Goal: Task Accomplishment & Management: Use online tool/utility

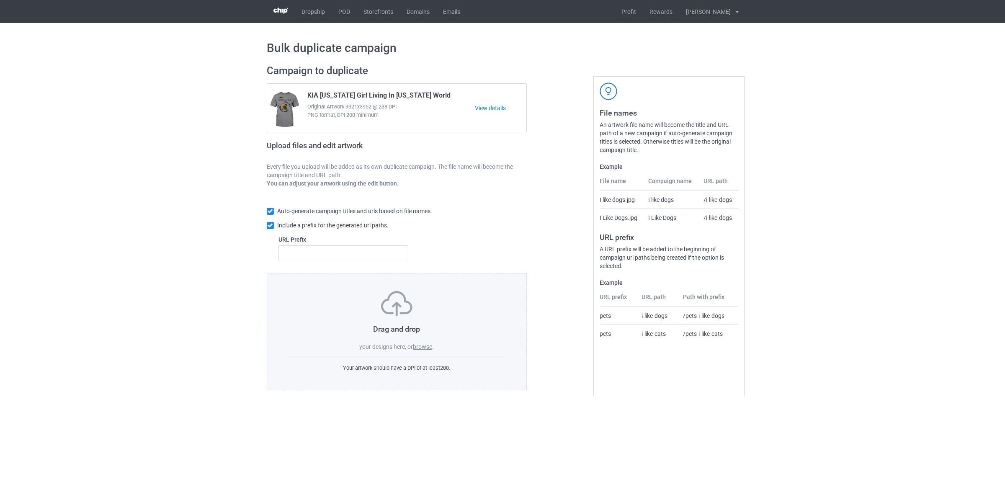
click at [425, 350] on label "browse" at bounding box center [422, 346] width 19 height 7
click at [0, 0] on input "browse" at bounding box center [0, 0] width 0 height 0
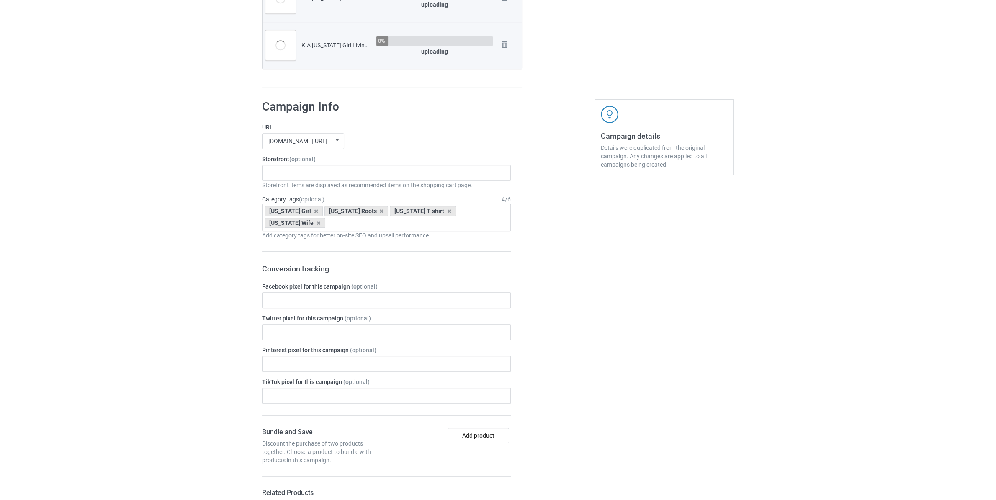
scroll to position [528, 0]
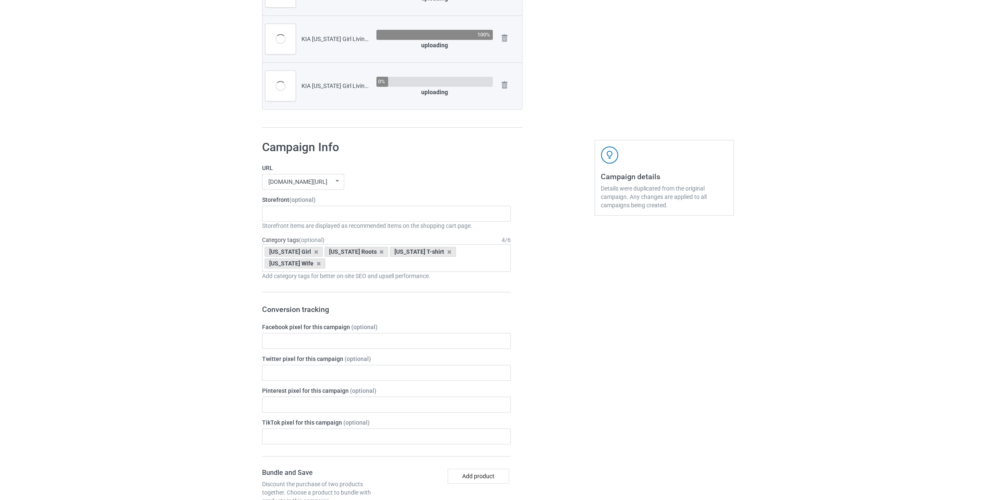
click at [322, 86] on div "KIA California Girl Living In West Virginia World.png" at bounding box center [335, 86] width 69 height 8
copy div "[US_STATE]"
click at [312, 209] on div "Staten Island Store My Memories Store [GEOGRAPHIC_DATA] Store [GEOGRAPHIC_DATA]…" at bounding box center [386, 214] width 249 height 16
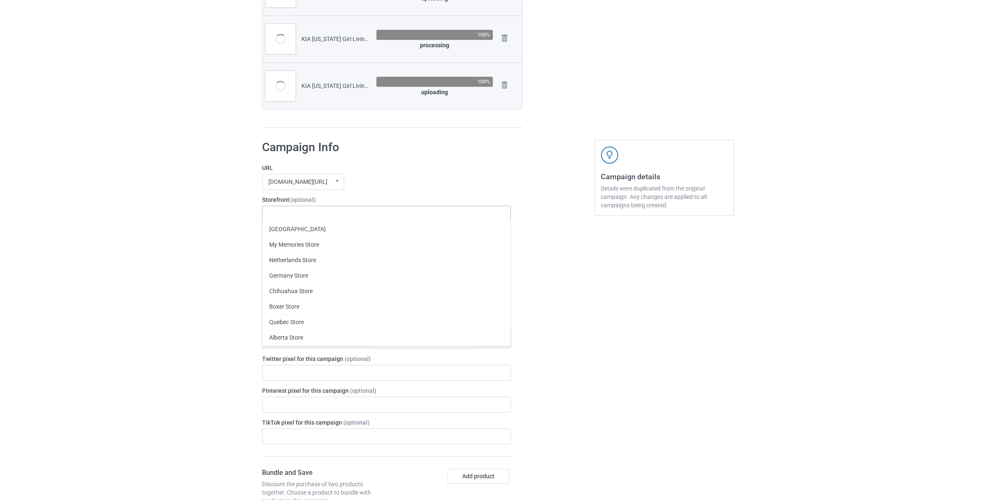
paste input "[US_STATE]"
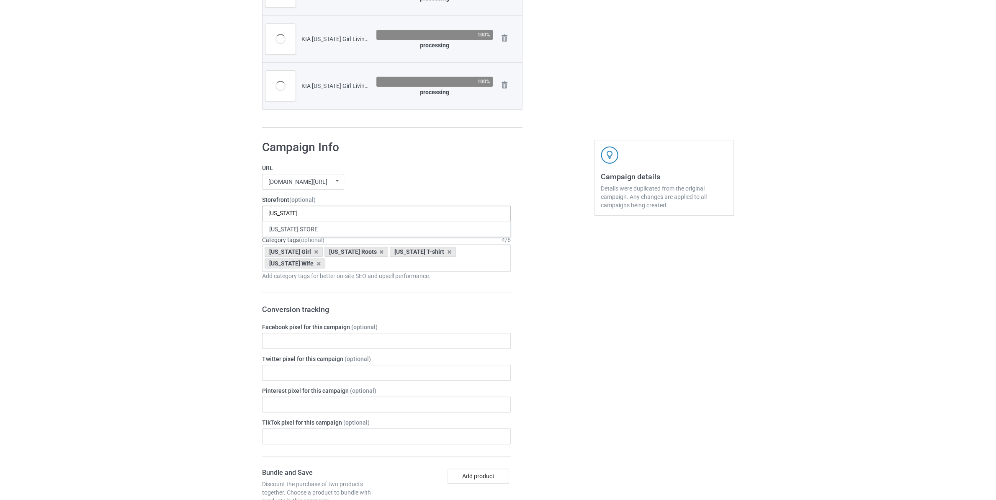
type input "[US_STATE]"
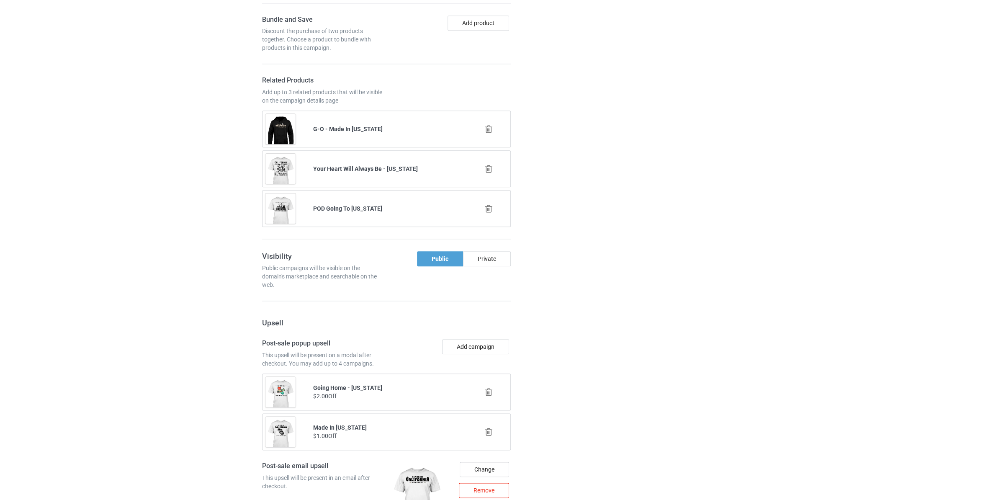
scroll to position [1356, 0]
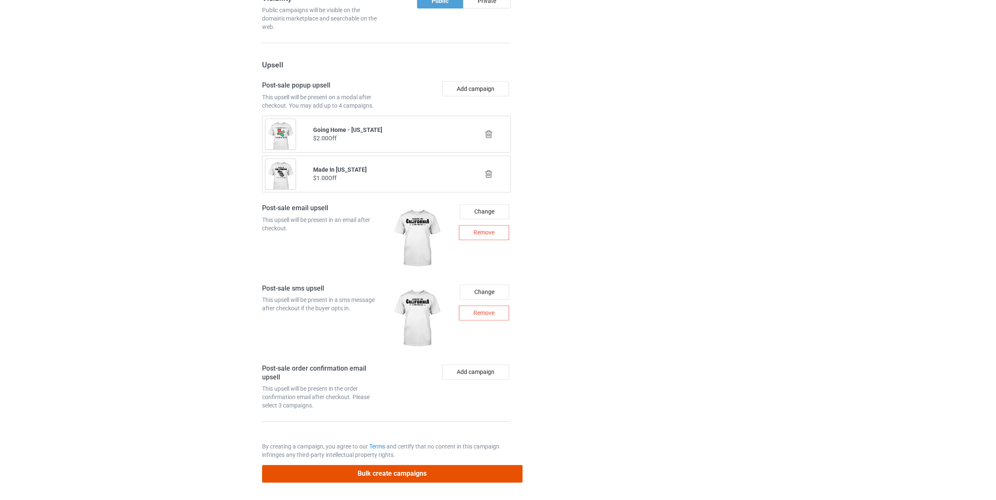
click at [474, 475] on button "Bulk create campaigns" at bounding box center [392, 473] width 260 height 17
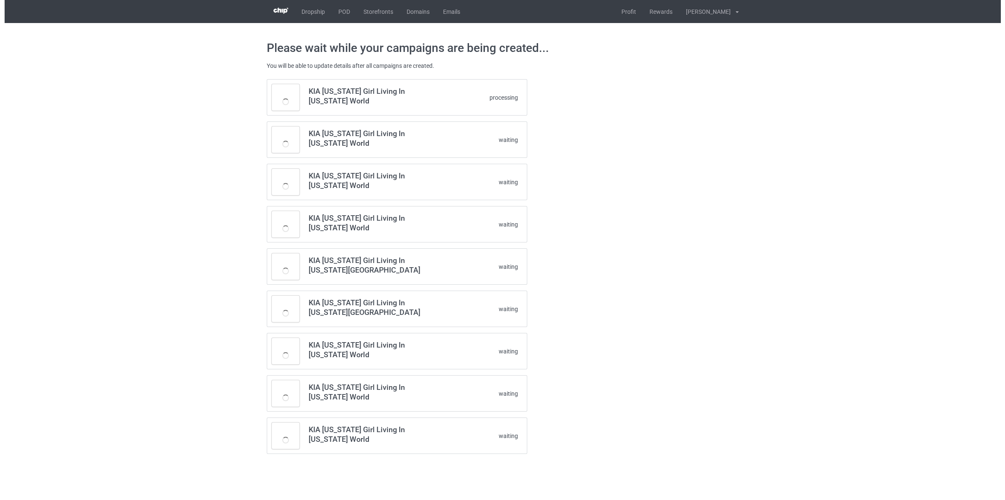
scroll to position [0, 0]
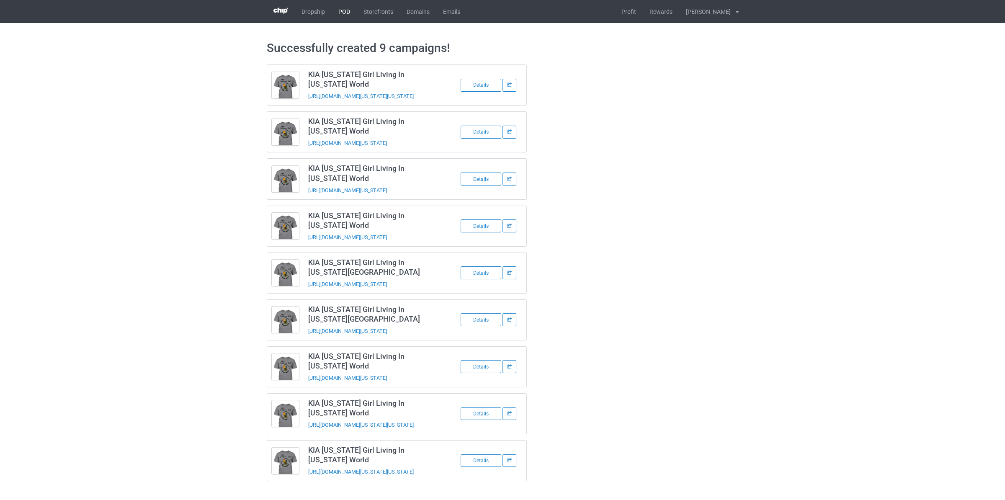
click at [337, 12] on link "POD" at bounding box center [344, 11] width 25 height 23
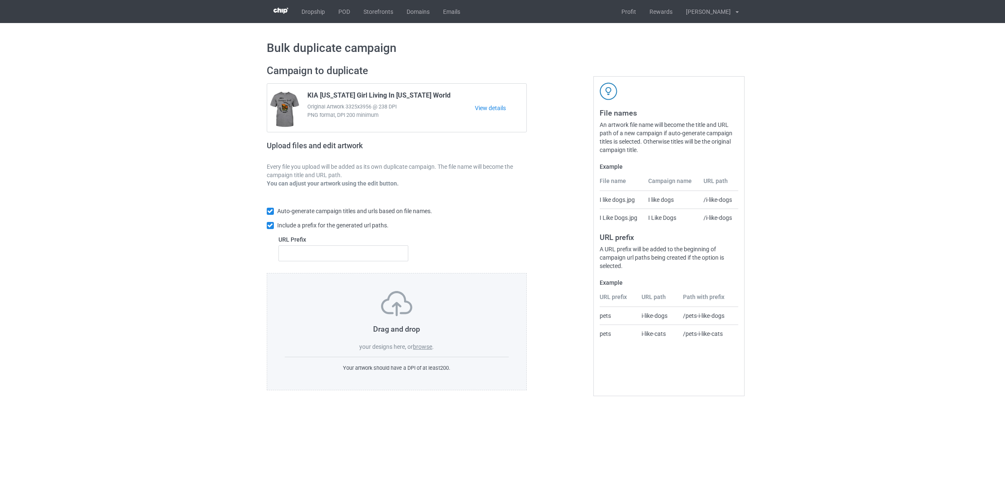
click at [425, 345] on label "browse" at bounding box center [422, 346] width 19 height 7
click at [0, 0] on input "browse" at bounding box center [0, 0] width 0 height 0
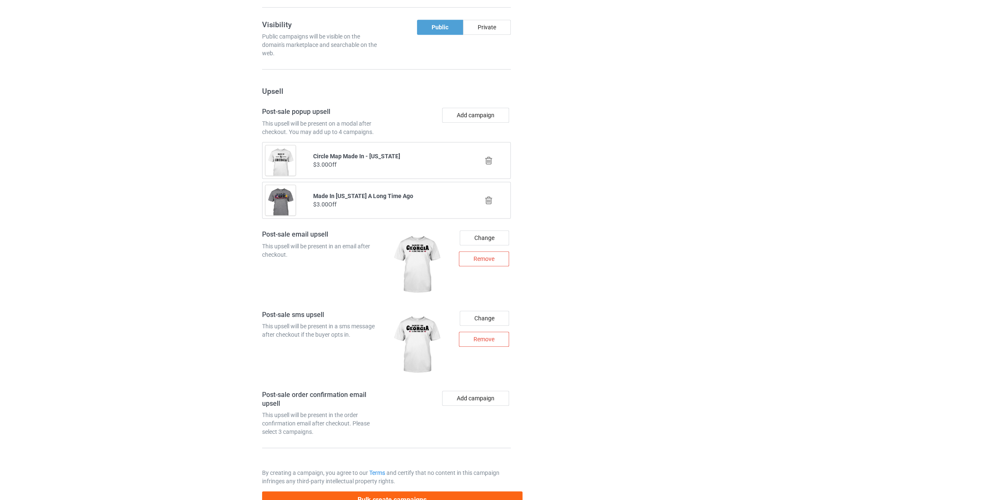
scroll to position [1073, 0]
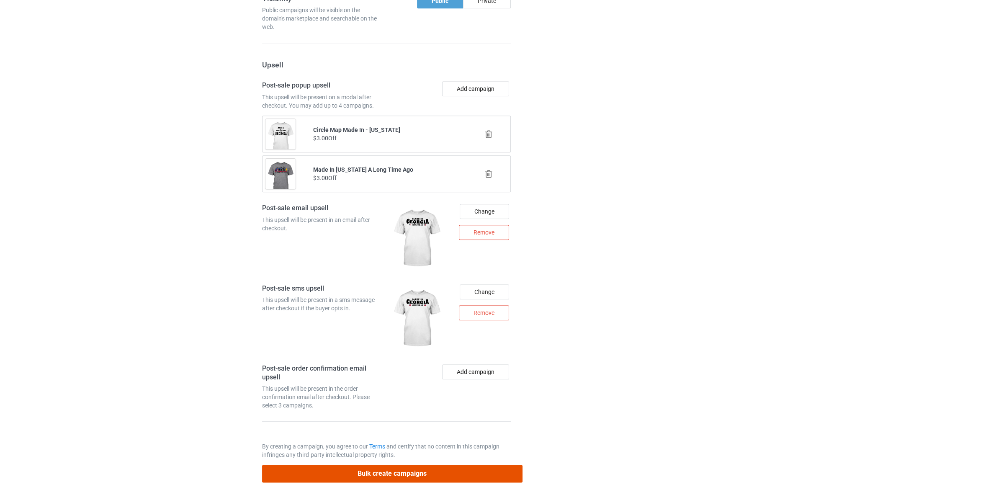
click at [410, 475] on button "Bulk create campaigns" at bounding box center [392, 473] width 260 height 17
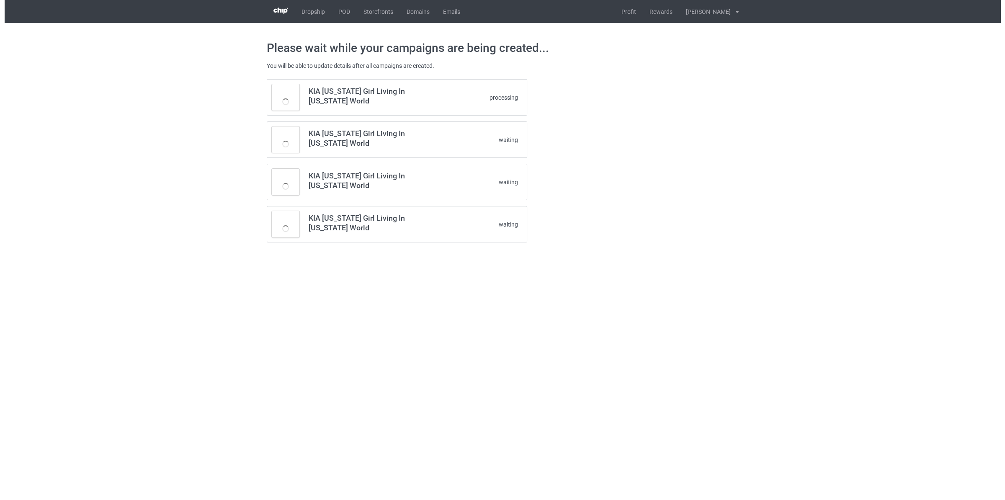
scroll to position [0, 0]
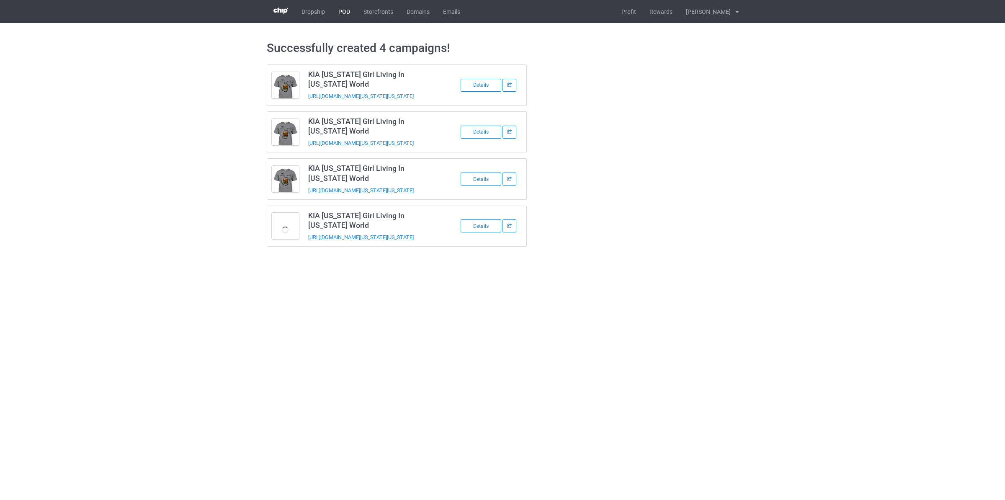
click at [340, 18] on link "POD" at bounding box center [344, 11] width 25 height 23
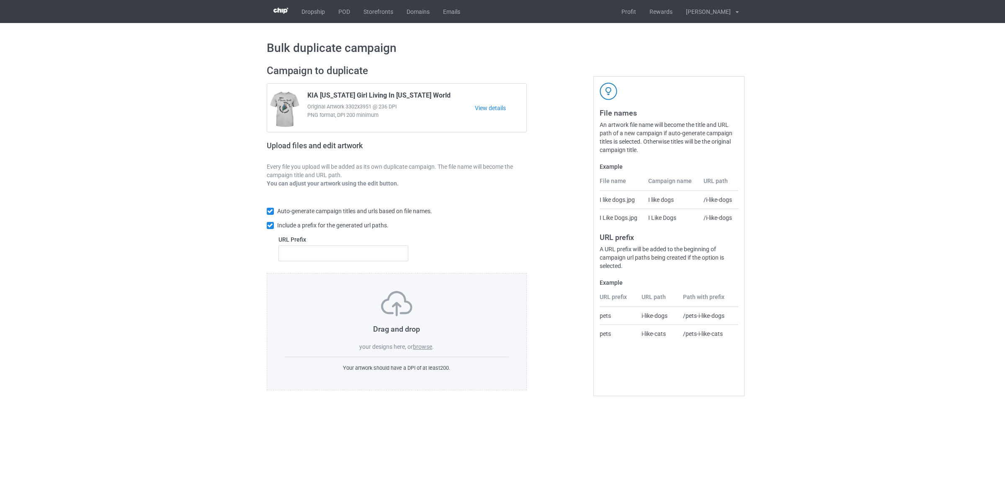
click at [428, 348] on label "browse" at bounding box center [422, 346] width 19 height 7
click at [0, 0] on input "browse" at bounding box center [0, 0] width 0 height 0
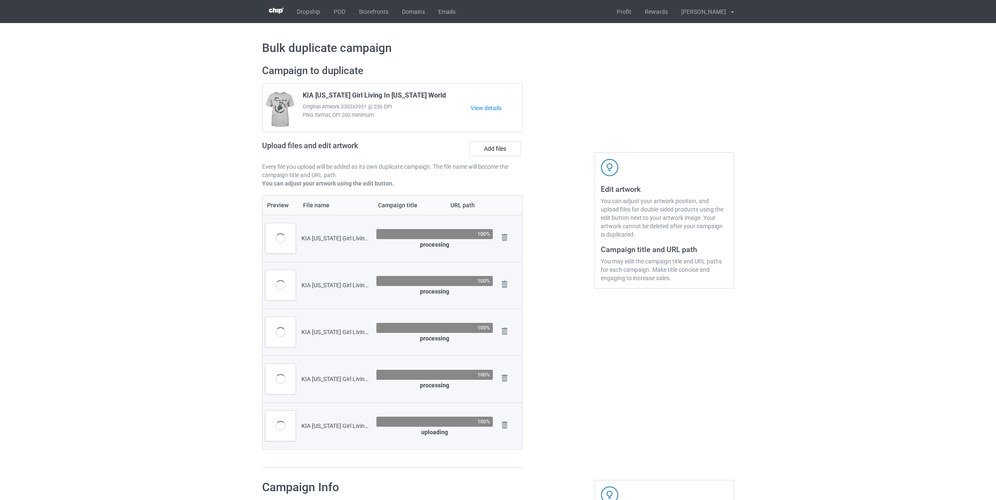
click at [324, 98] on span "KIA [US_STATE] Girl Living In [US_STATE] World" at bounding box center [374, 96] width 143 height 11
copy span "[US_STATE]"
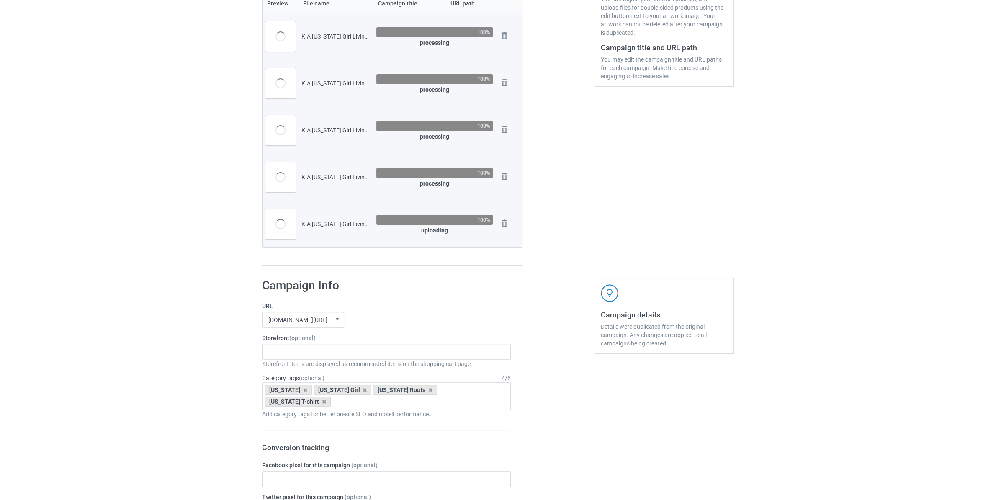
scroll to position [220, 0]
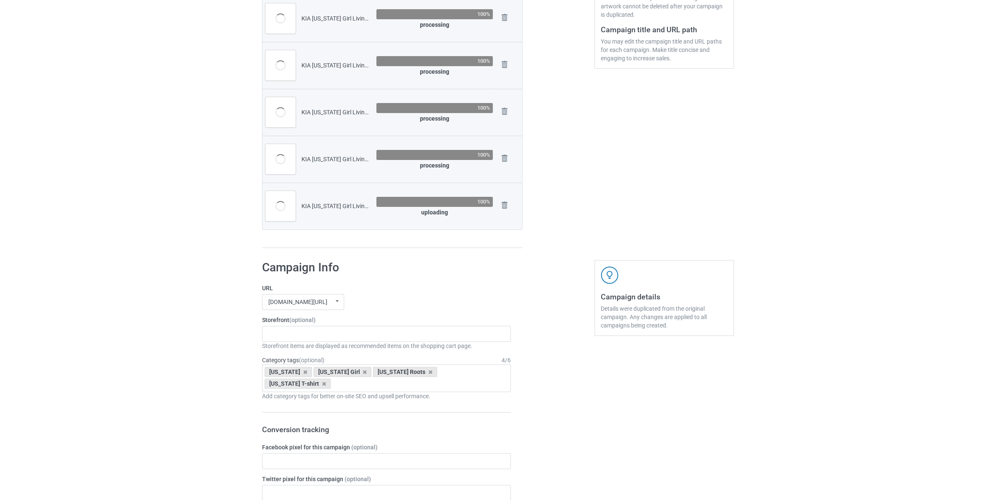
click at [363, 348] on div "Storefront items are displayed as recommended items on the shopping cart page." at bounding box center [386, 346] width 249 height 8
click at [366, 339] on div "Staten Island Store My Memories Store [GEOGRAPHIC_DATA] Store [GEOGRAPHIC_DATA]…" at bounding box center [386, 334] width 249 height 16
paste input "[US_STATE]"
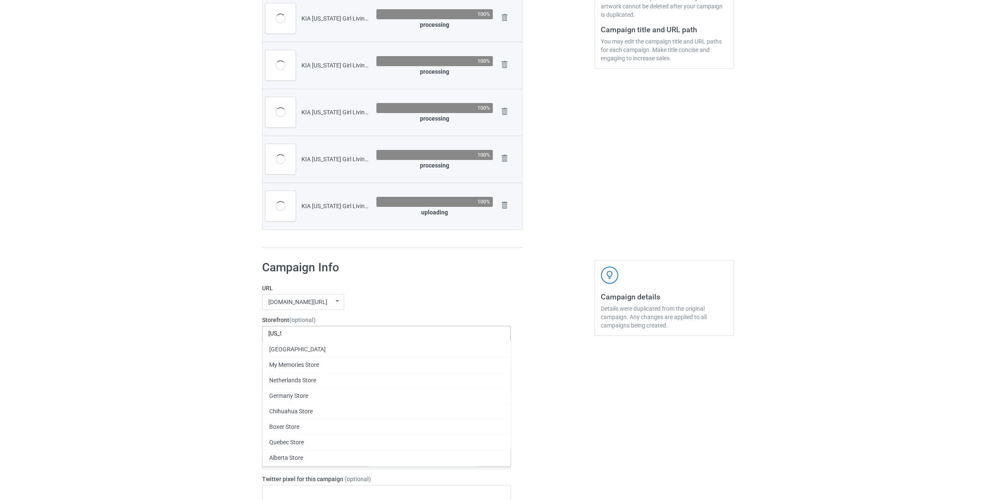
scroll to position [0, 0]
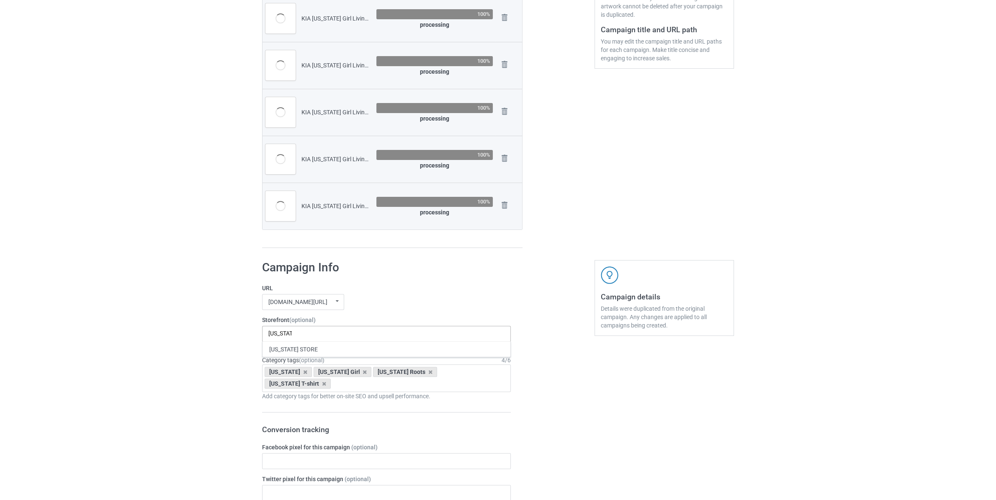
type input "[US_STATE]"
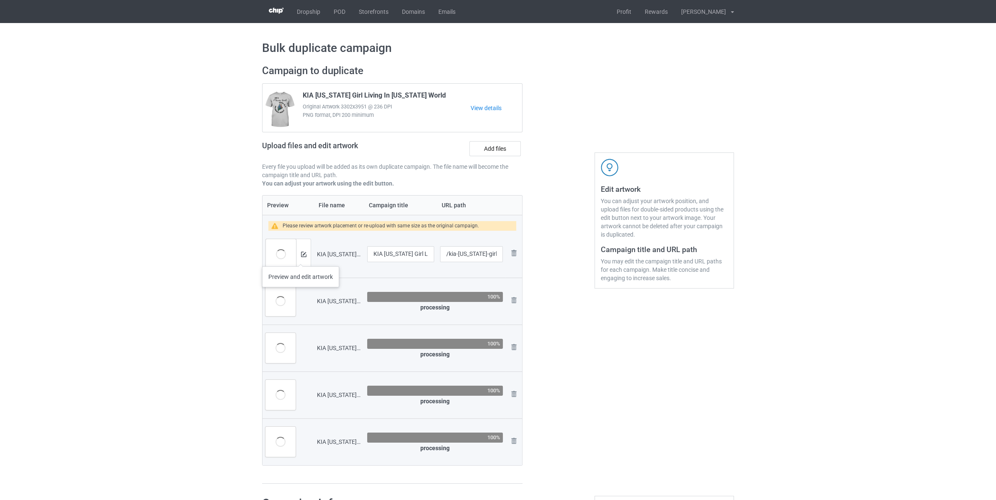
click at [301, 258] on div at bounding box center [303, 254] width 15 height 30
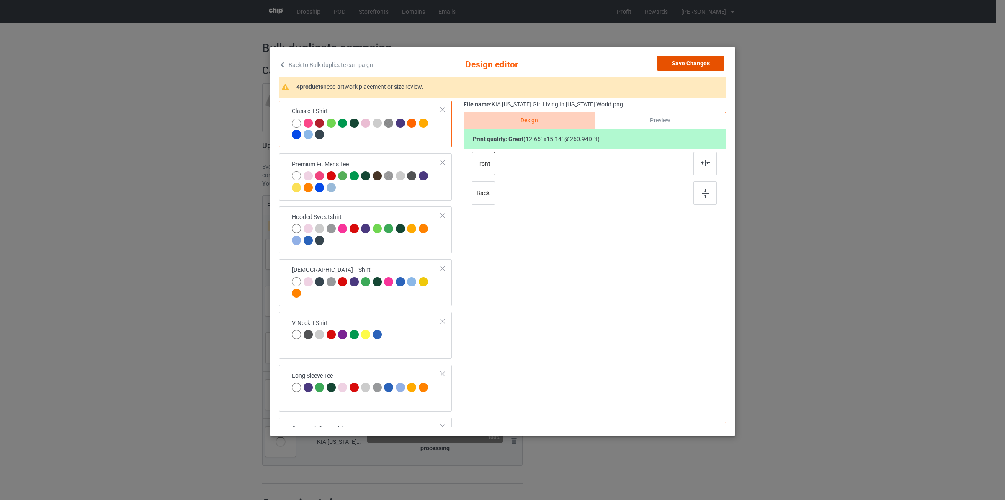
click at [698, 61] on button "Save Changes" at bounding box center [690, 63] width 67 height 15
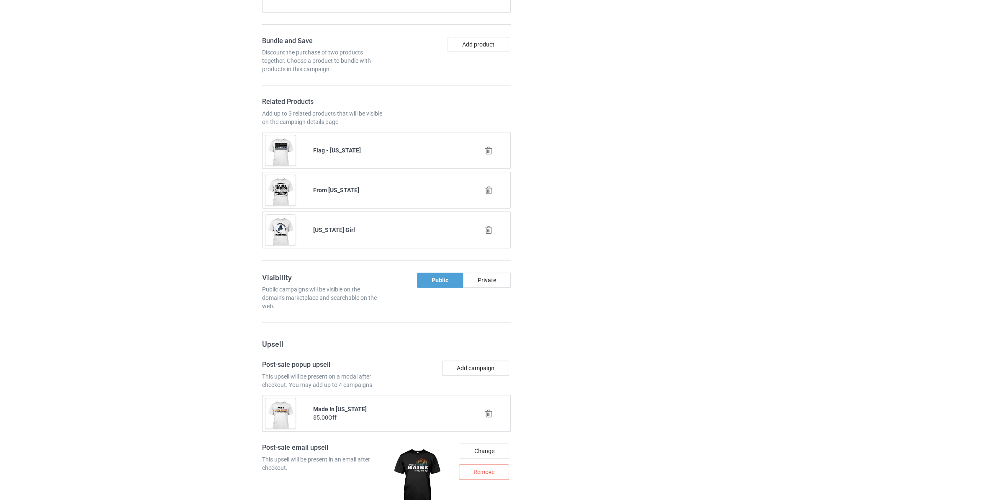
scroll to position [1028, 0]
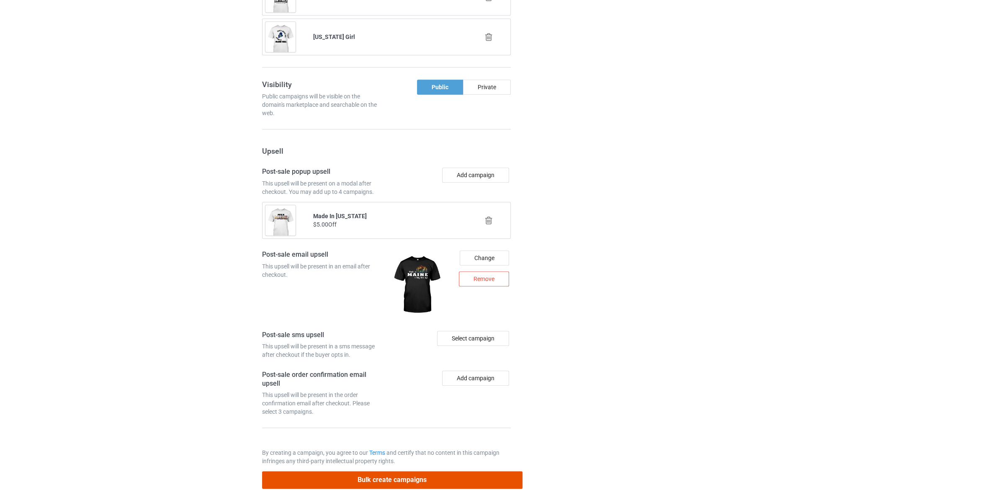
click at [507, 478] on button "Bulk create campaigns" at bounding box center [392, 479] width 260 height 17
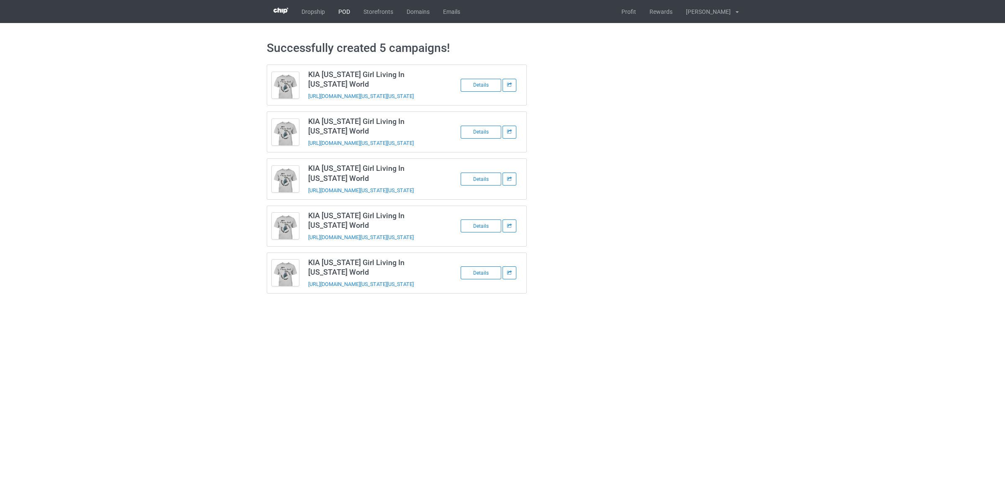
drag, startPoint x: 345, startPoint y: 8, endPoint x: 354, endPoint y: 5, distance: 10.2
click at [344, 8] on link "POD" at bounding box center [344, 11] width 25 height 23
